Goal: Information Seeking & Learning: Learn about a topic

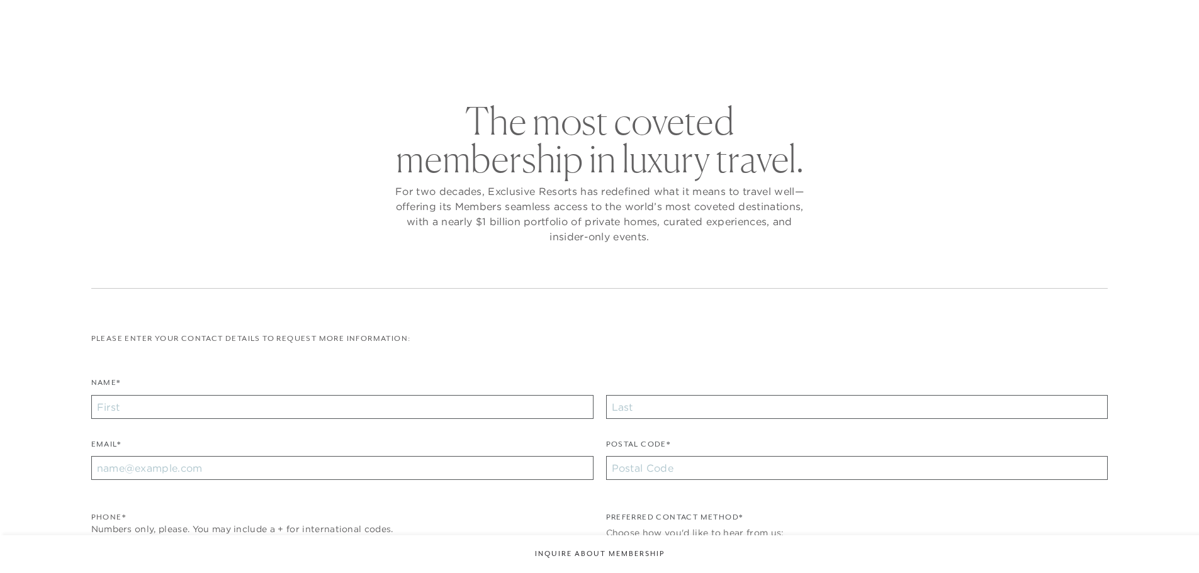
checkbox input "false"
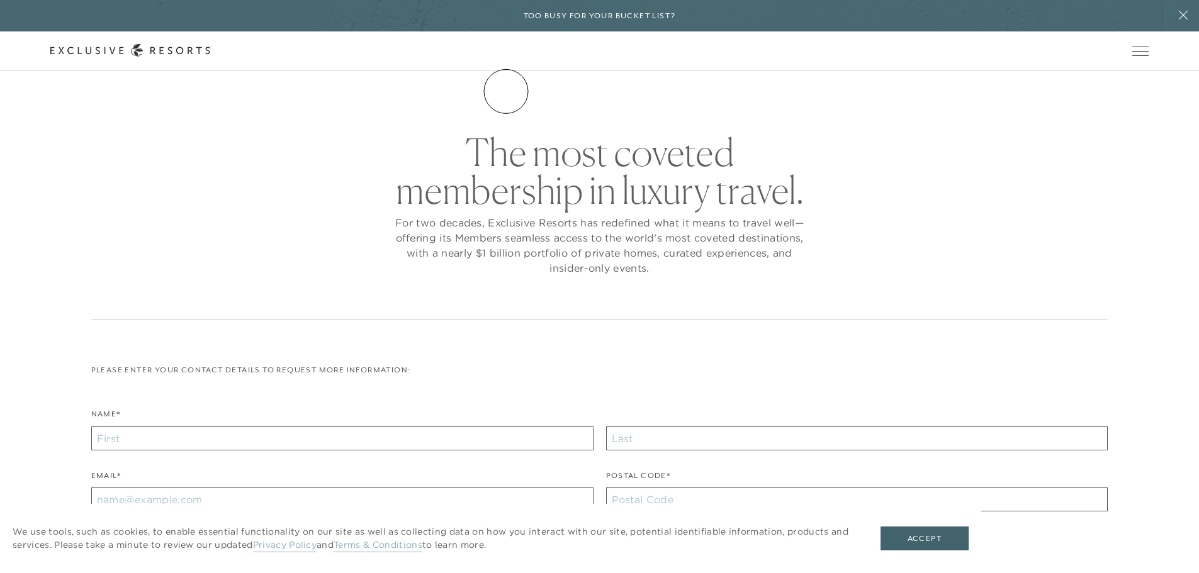
click at [0, 0] on link "The Collection" at bounding box center [0, 0] width 0 height 0
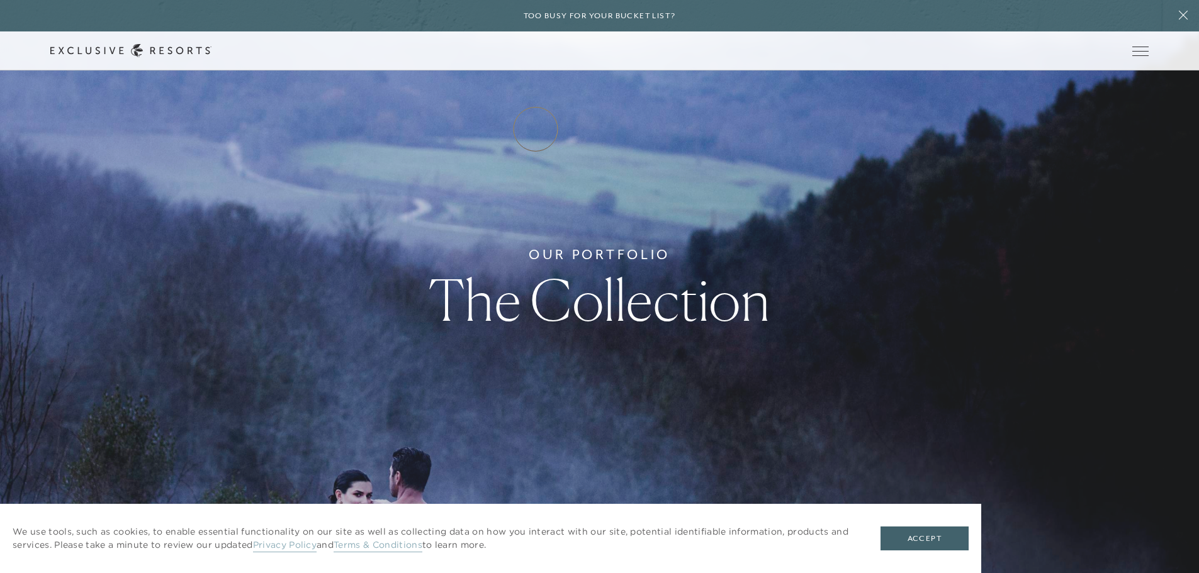
click at [0, 0] on link "How it works" at bounding box center [0, 0] width 0 height 0
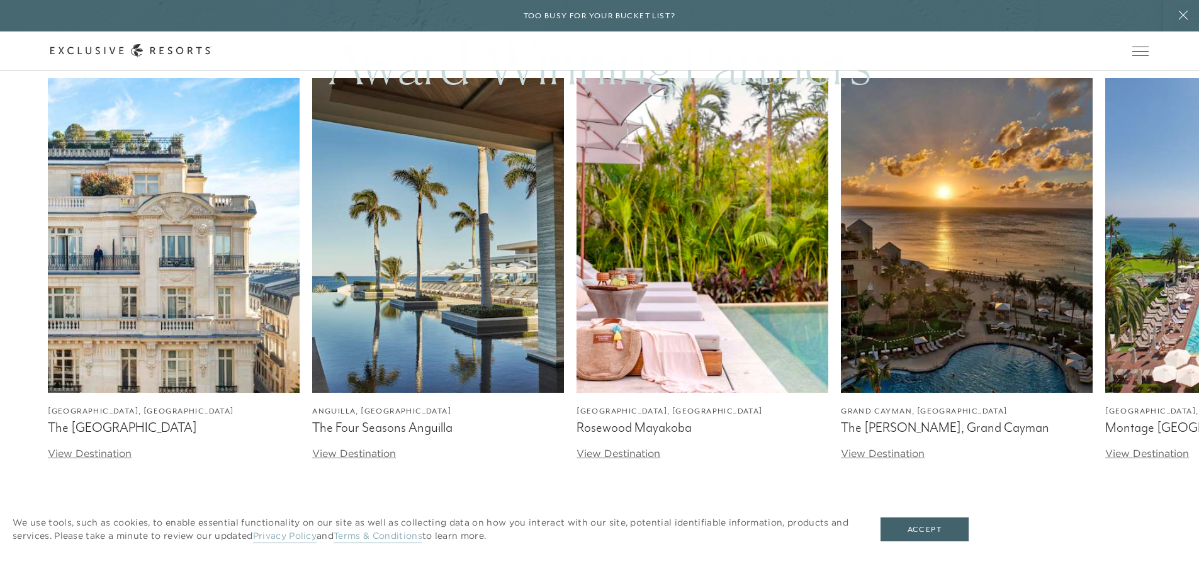
scroll to position [3839, 0]
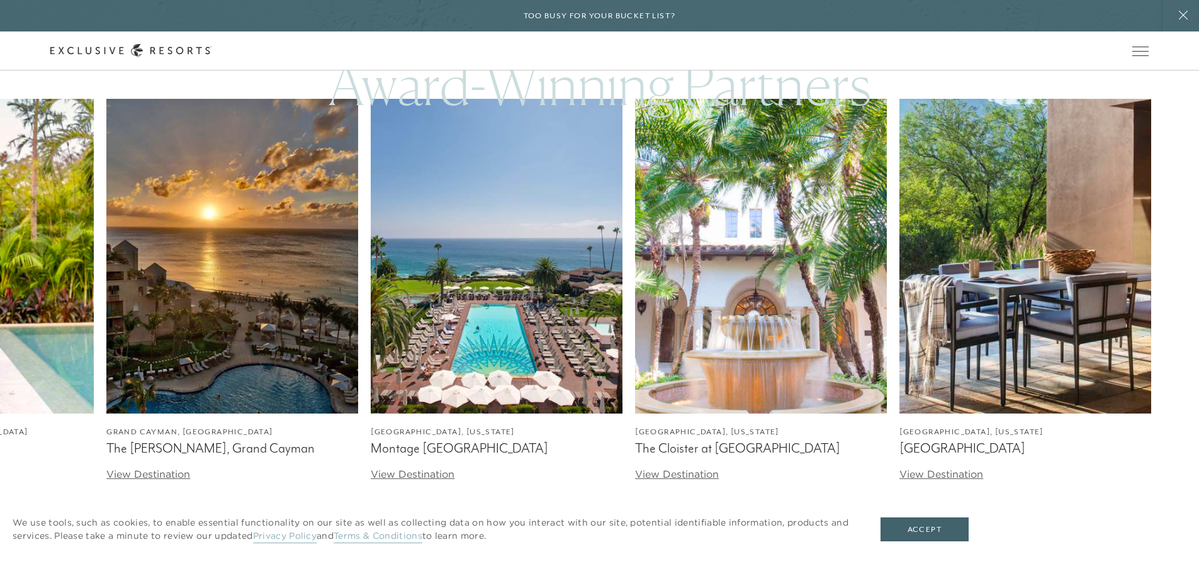
click at [968, 325] on img at bounding box center [1025, 256] width 252 height 315
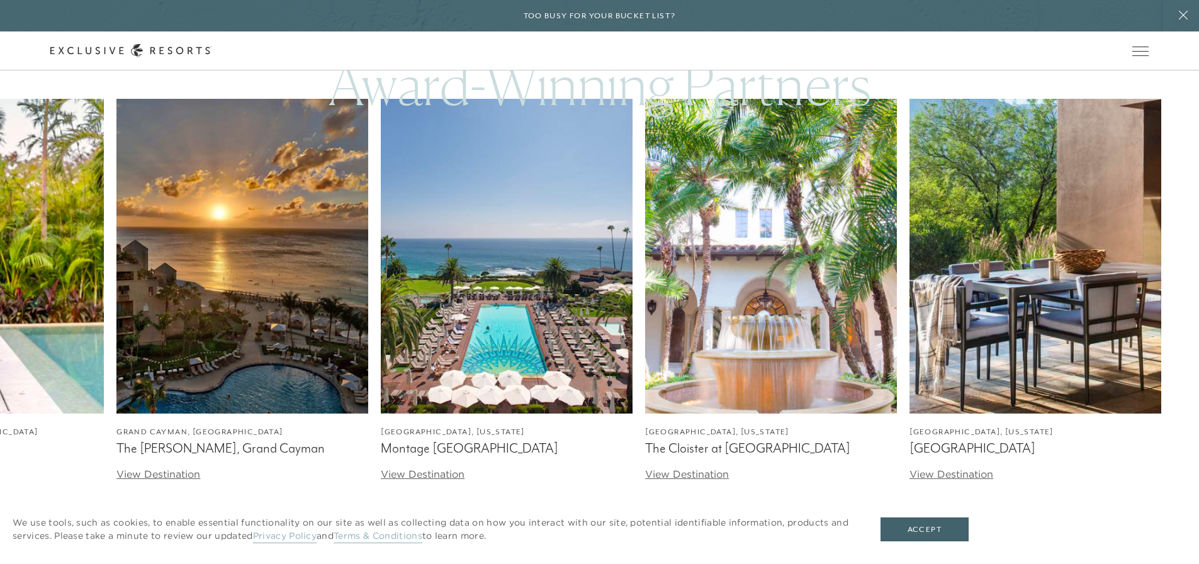
click at [368, 277] on img at bounding box center [242, 256] width 252 height 315
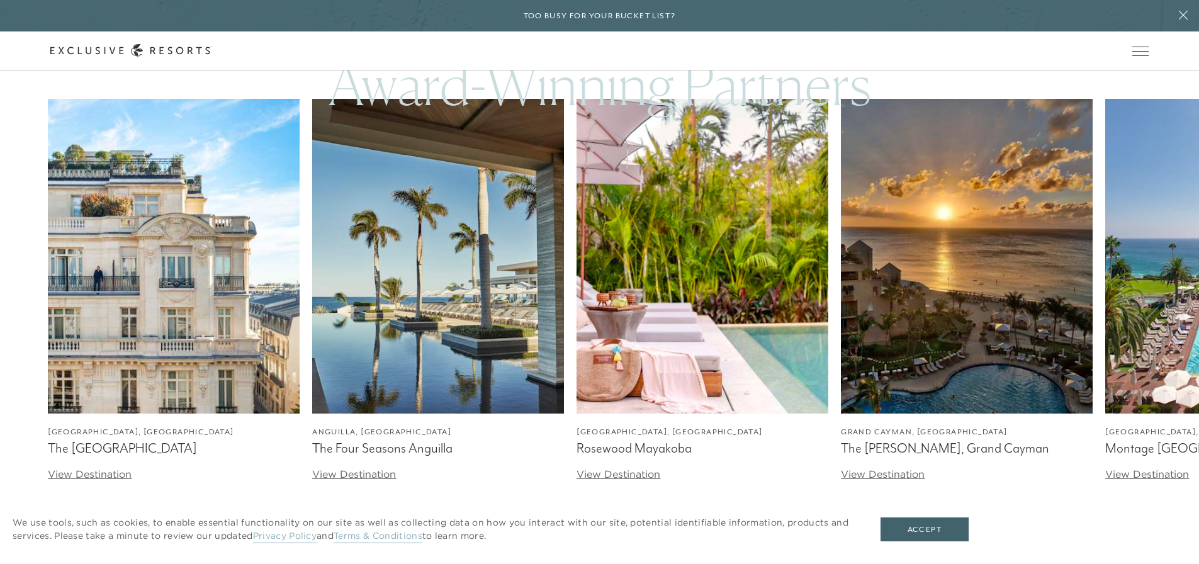
click at [113, 276] on img at bounding box center [174, 256] width 252 height 315
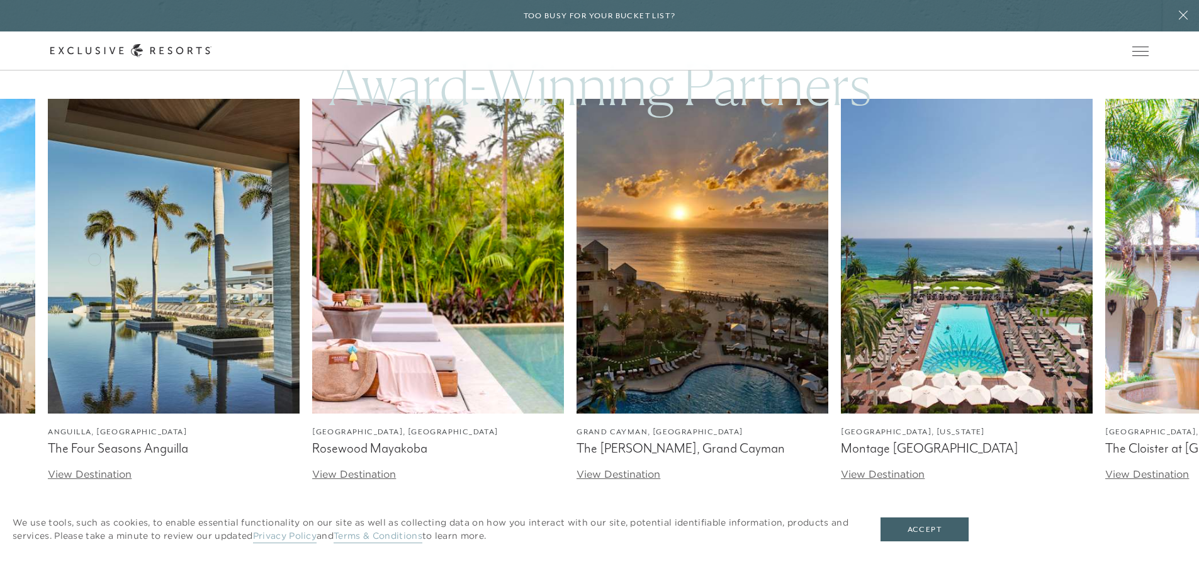
click at [300, 262] on img at bounding box center [174, 256] width 252 height 315
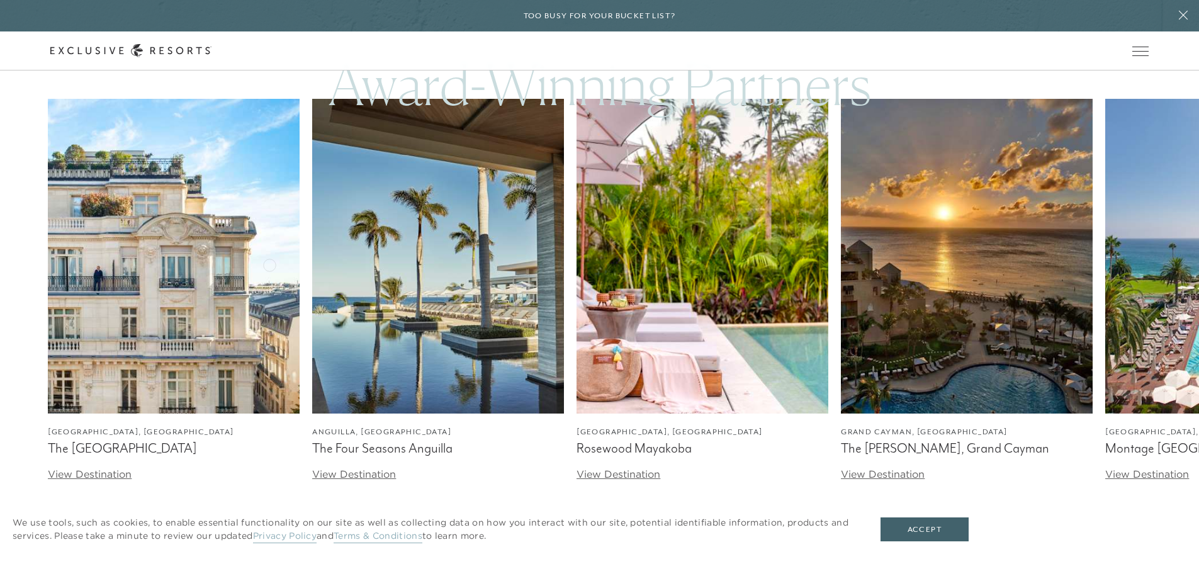
click at [237, 255] on img at bounding box center [174, 256] width 252 height 315
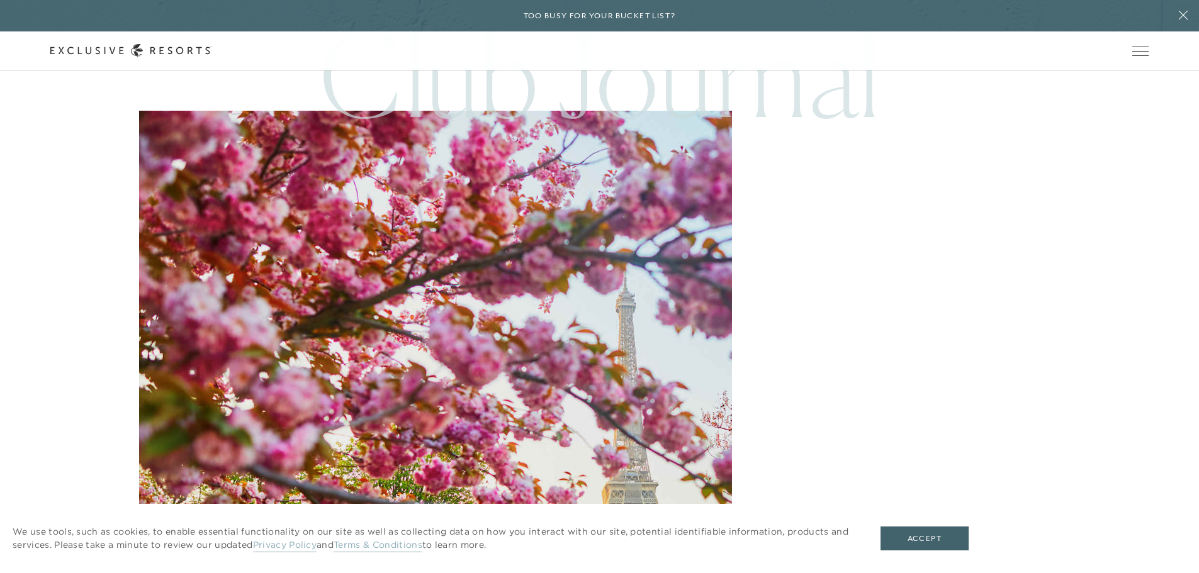
scroll to position [5434, 0]
